Goal: Navigation & Orientation: Find specific page/section

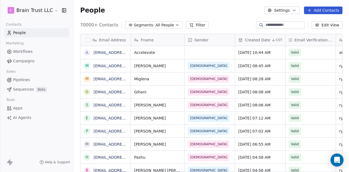
scroll to position [147, 271]
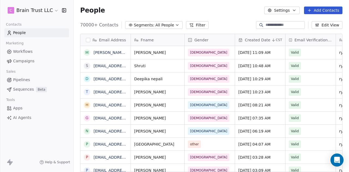
scroll to position [4, 4]
